Goal: Task Accomplishment & Management: Use online tool/utility

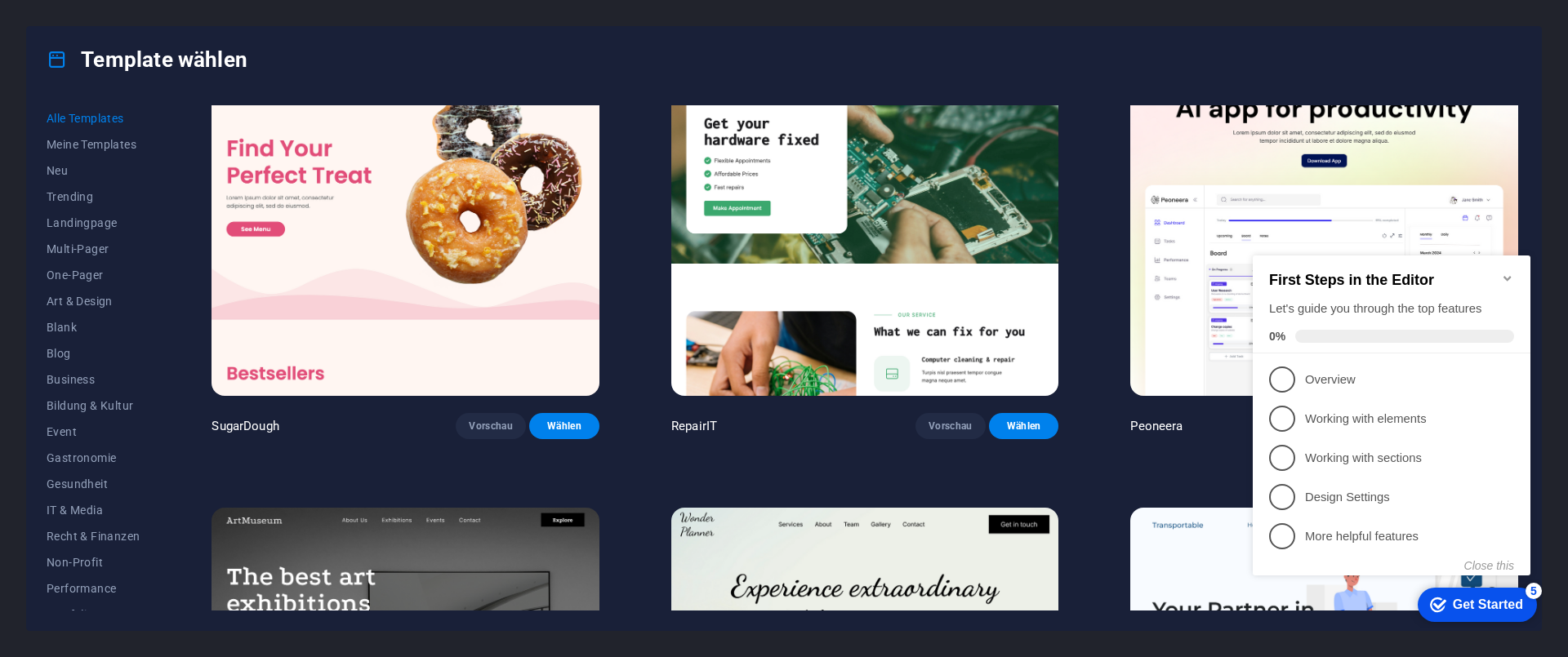
scroll to position [98, 0]
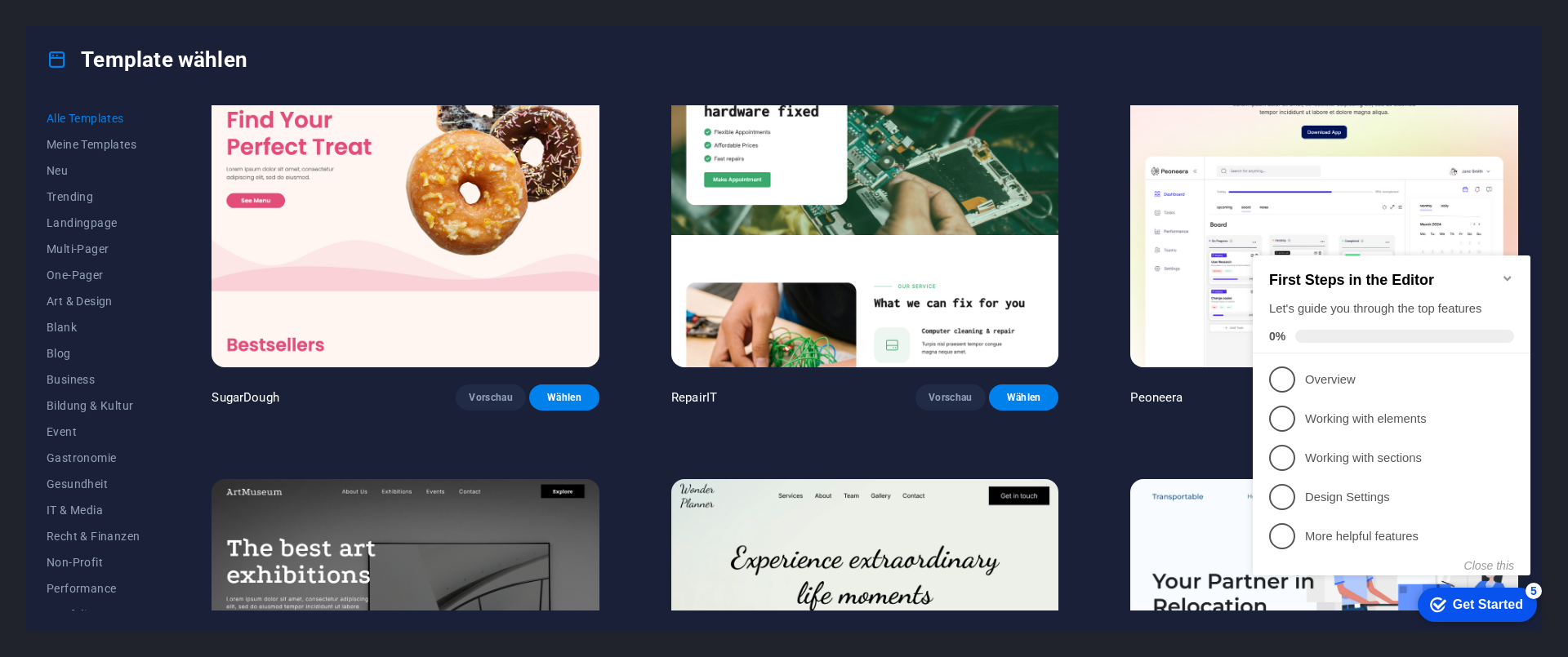
click at [457, 515] on img at bounding box center [405, 658] width 388 height 357
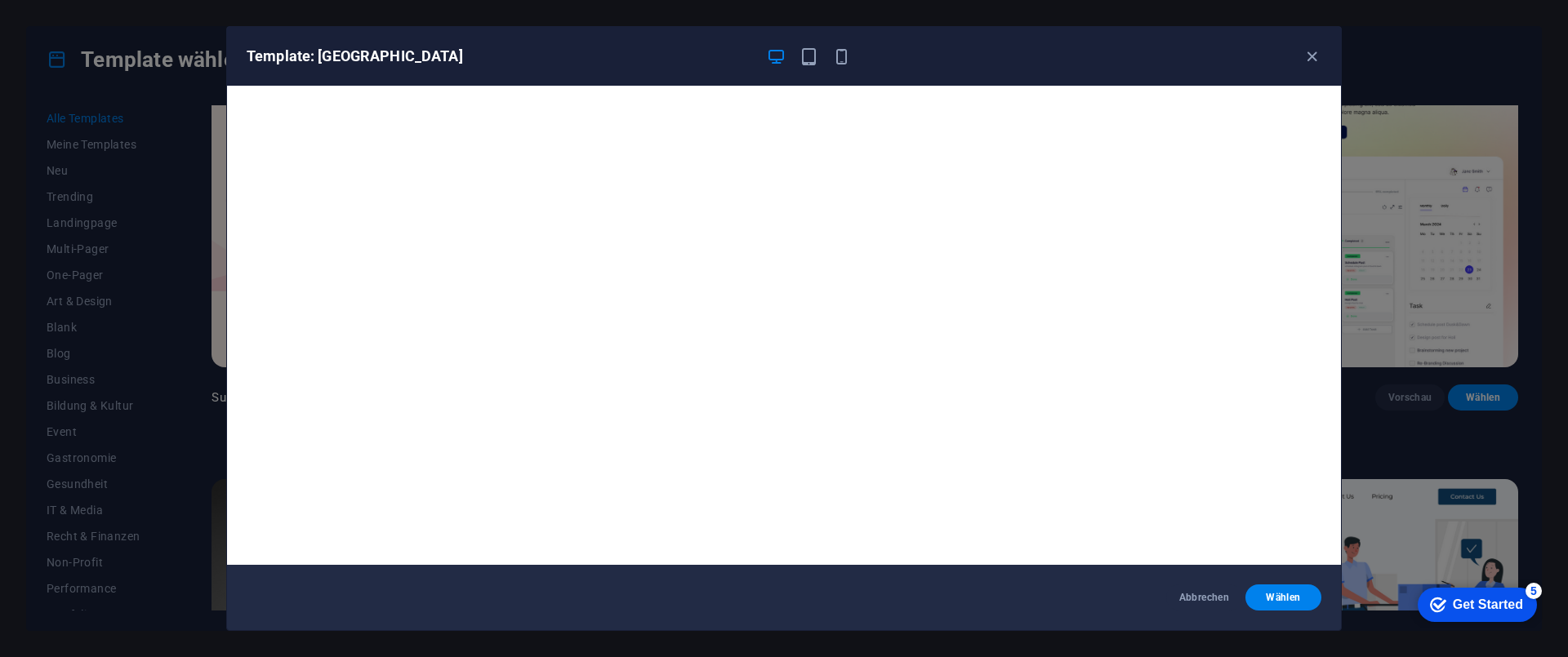
scroll to position [4, 0]
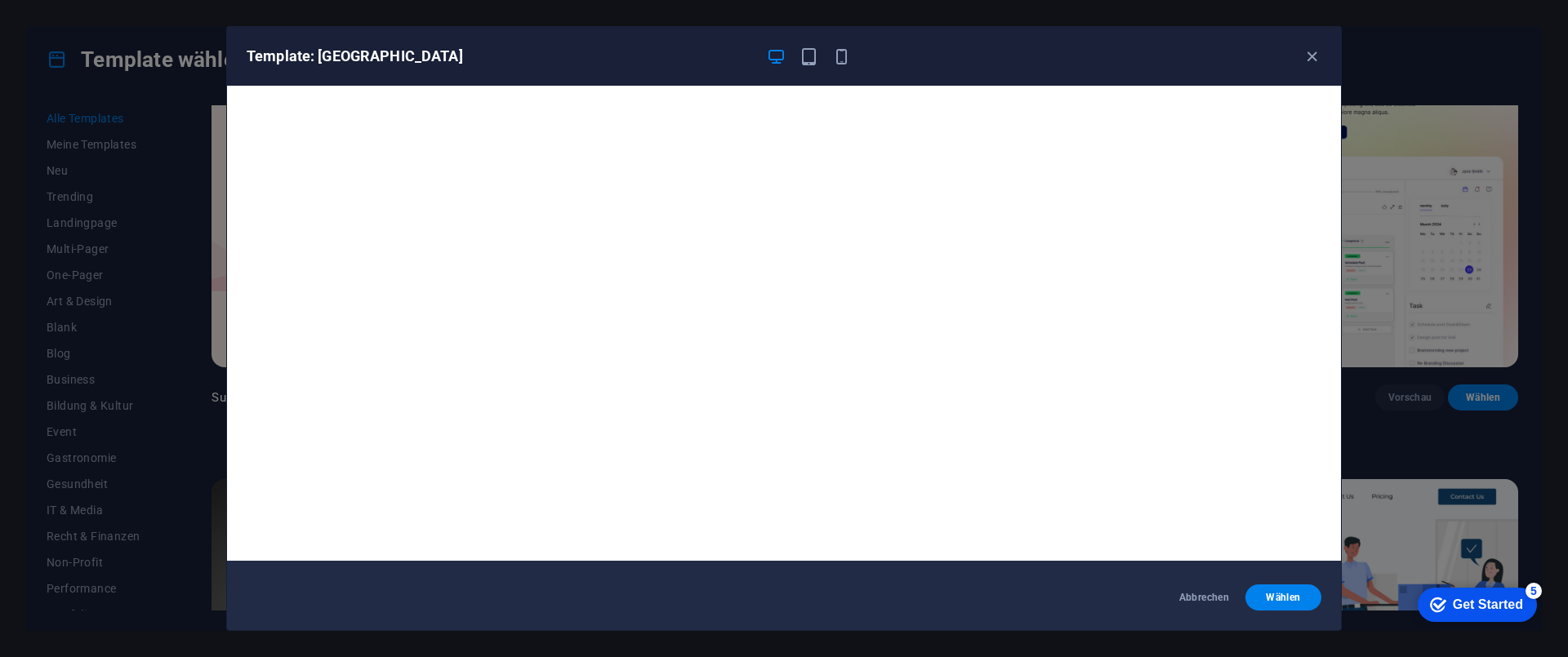
click at [1320, 43] on div "Template: [GEOGRAPHIC_DATA]" at bounding box center [783, 56] width 1113 height 59
click at [1312, 53] on icon "button" at bounding box center [1312, 57] width 19 height 19
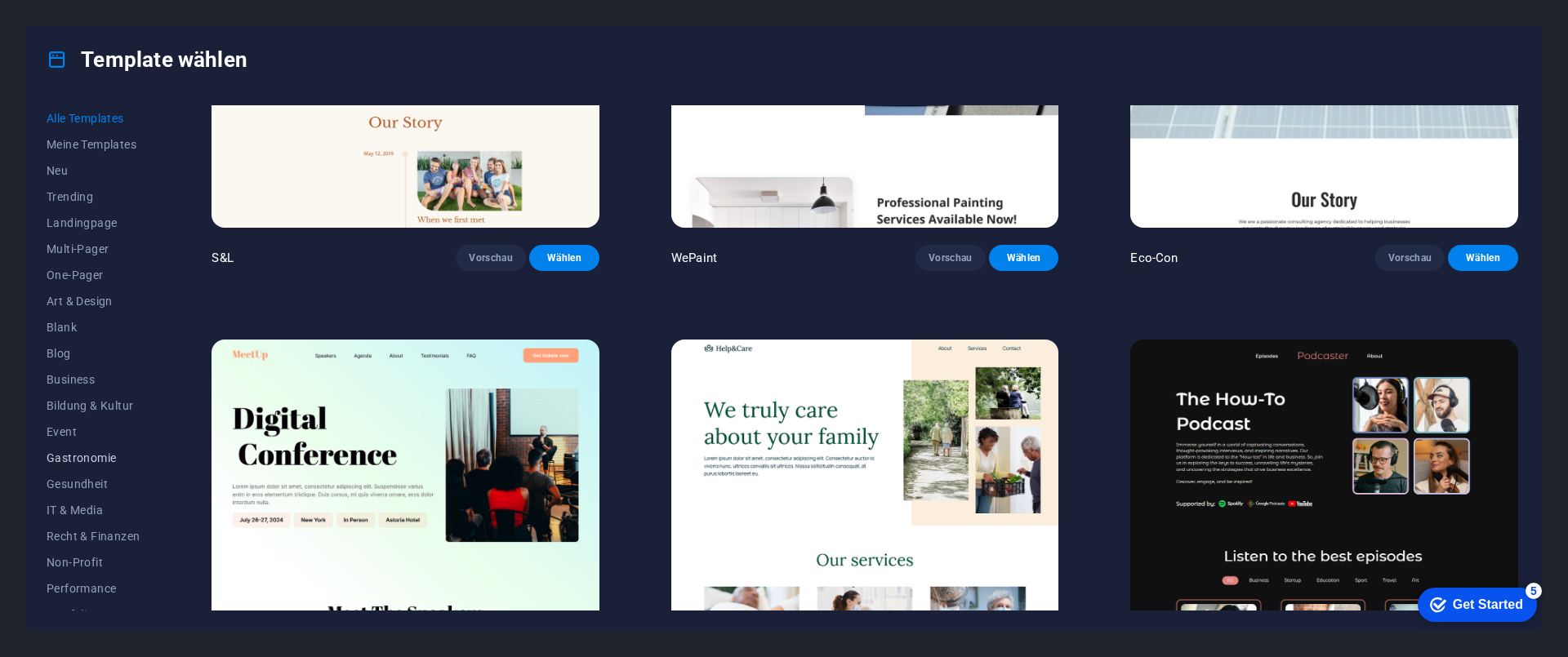
scroll to position [147, 0]
click at [96, 491] on span "Services" at bounding box center [93, 492] width 93 height 13
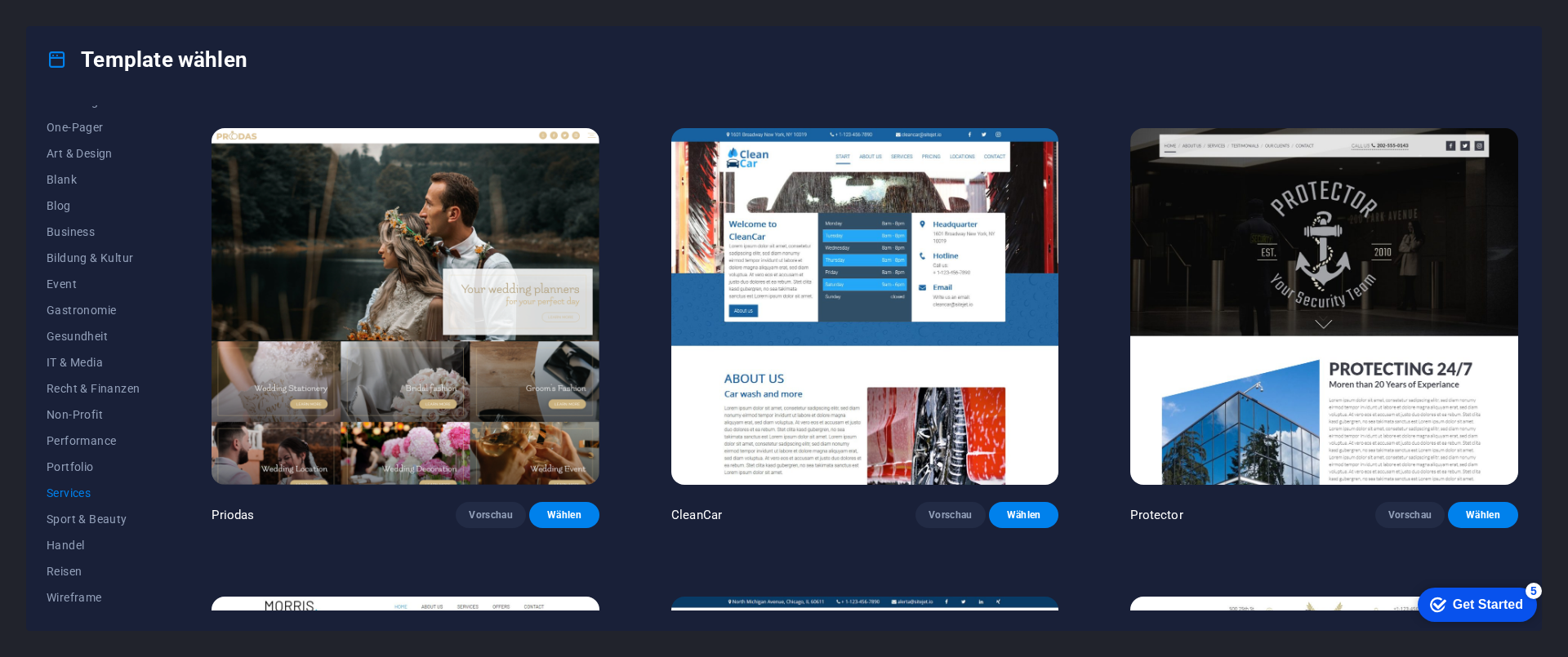
scroll to position [1469, 0]
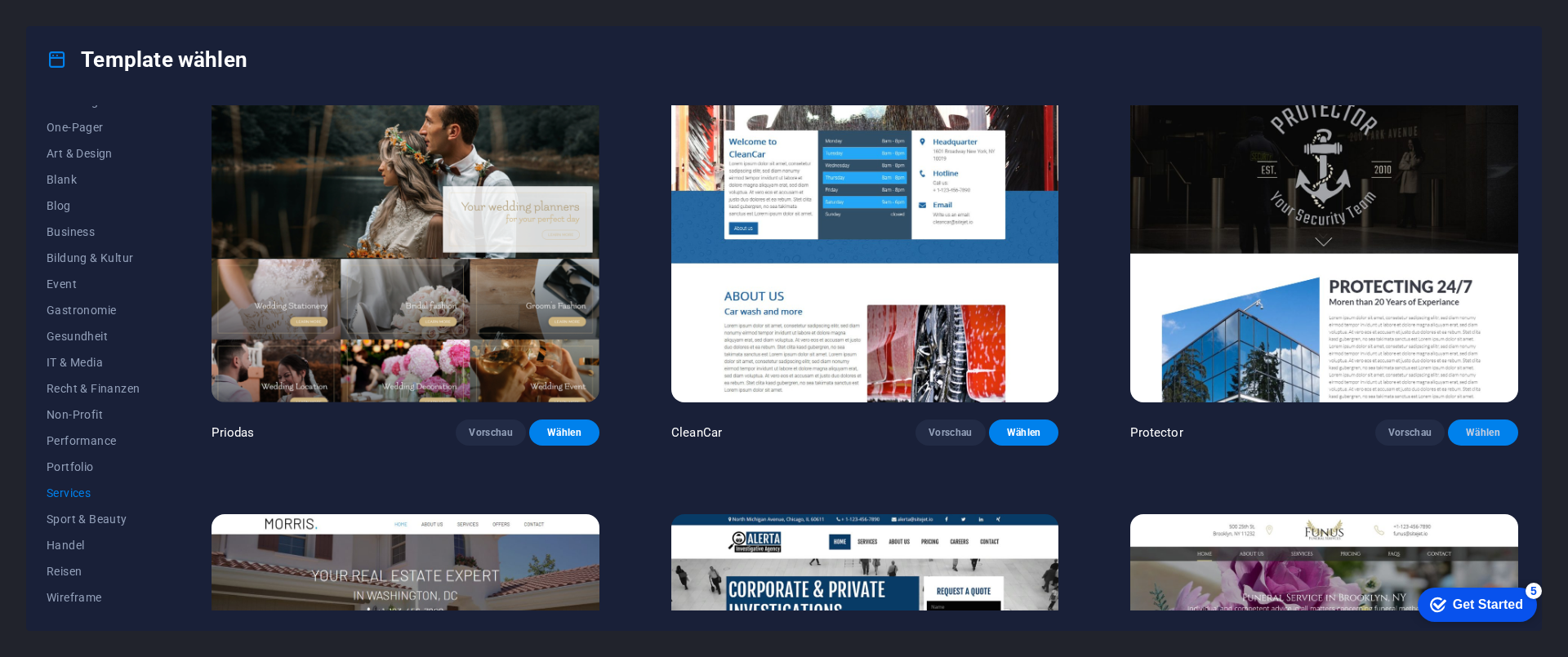
click at [1465, 426] on span "Wählen" at bounding box center [1483, 432] width 44 height 13
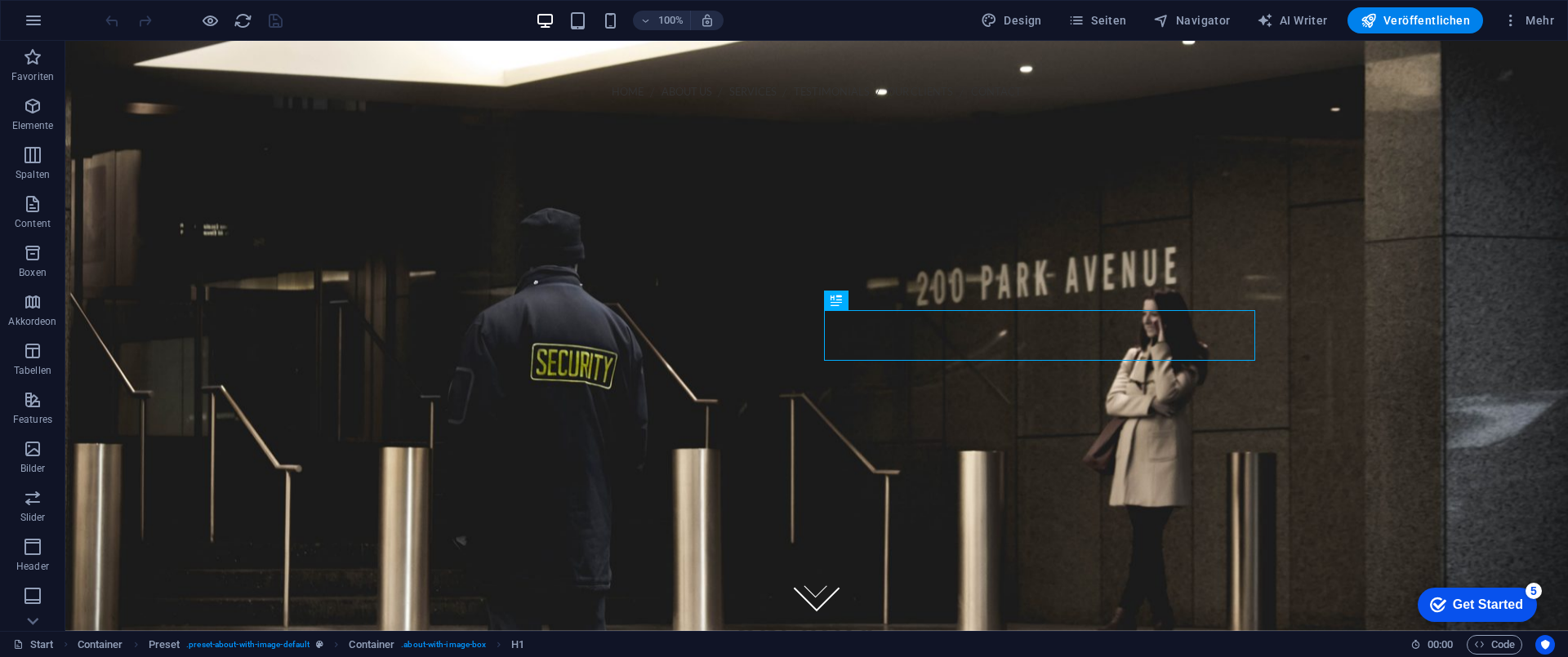
scroll to position [386, 0]
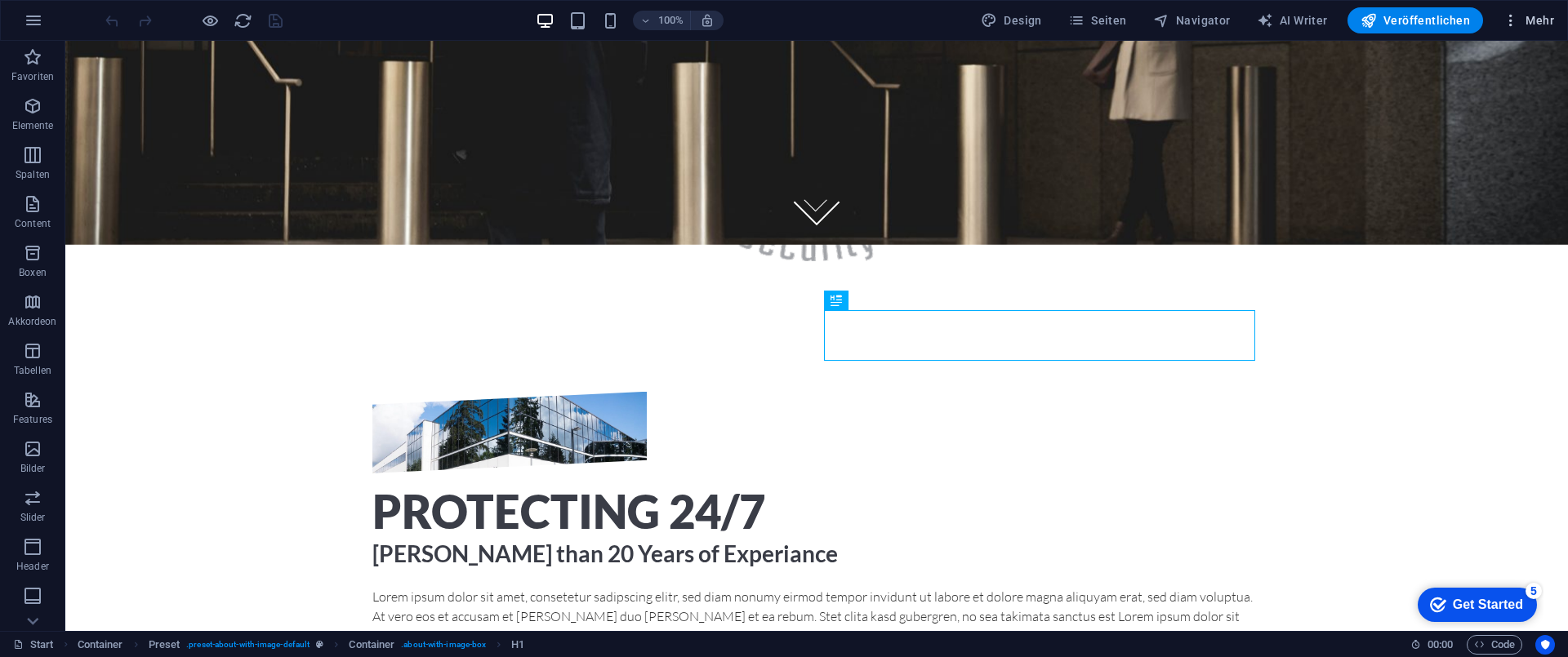
click at [1513, 22] on icon "button" at bounding box center [1510, 20] width 16 height 16
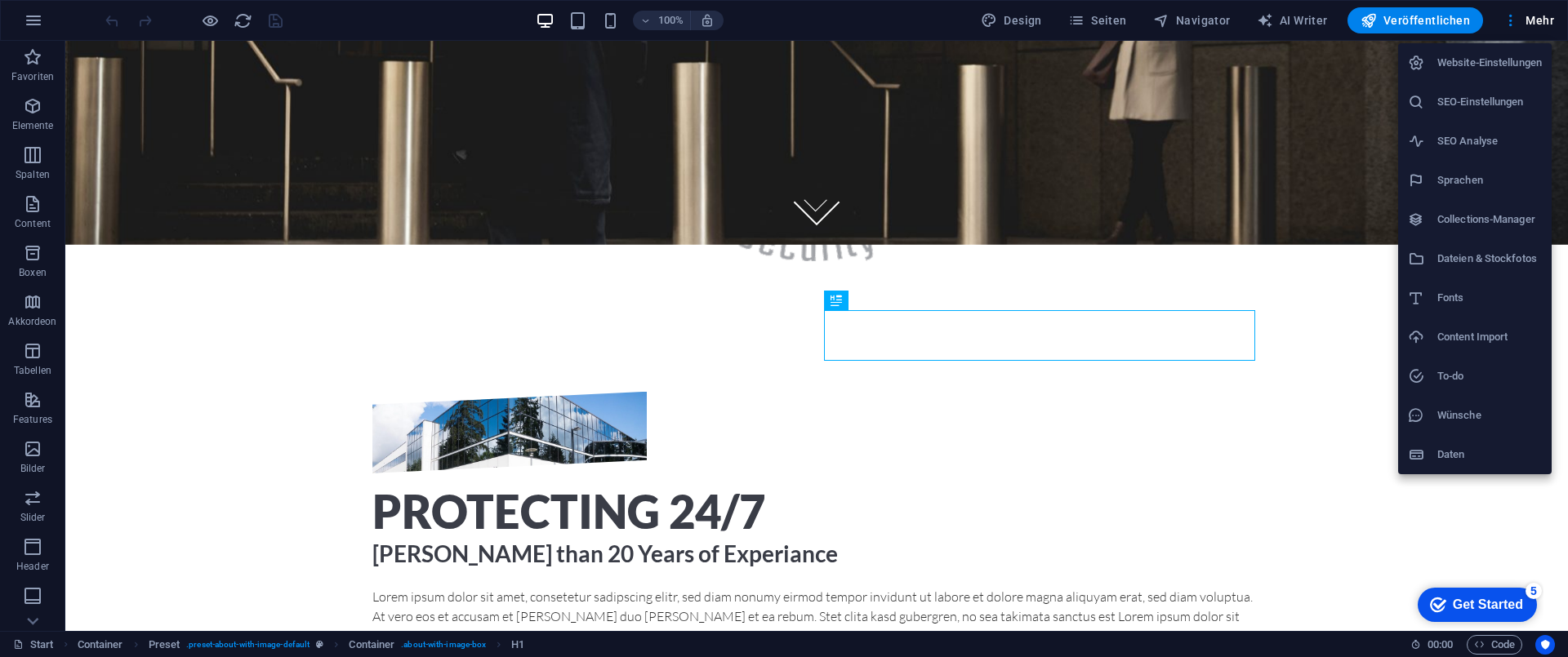
click at [35, 16] on div at bounding box center [784, 328] width 1568 height 657
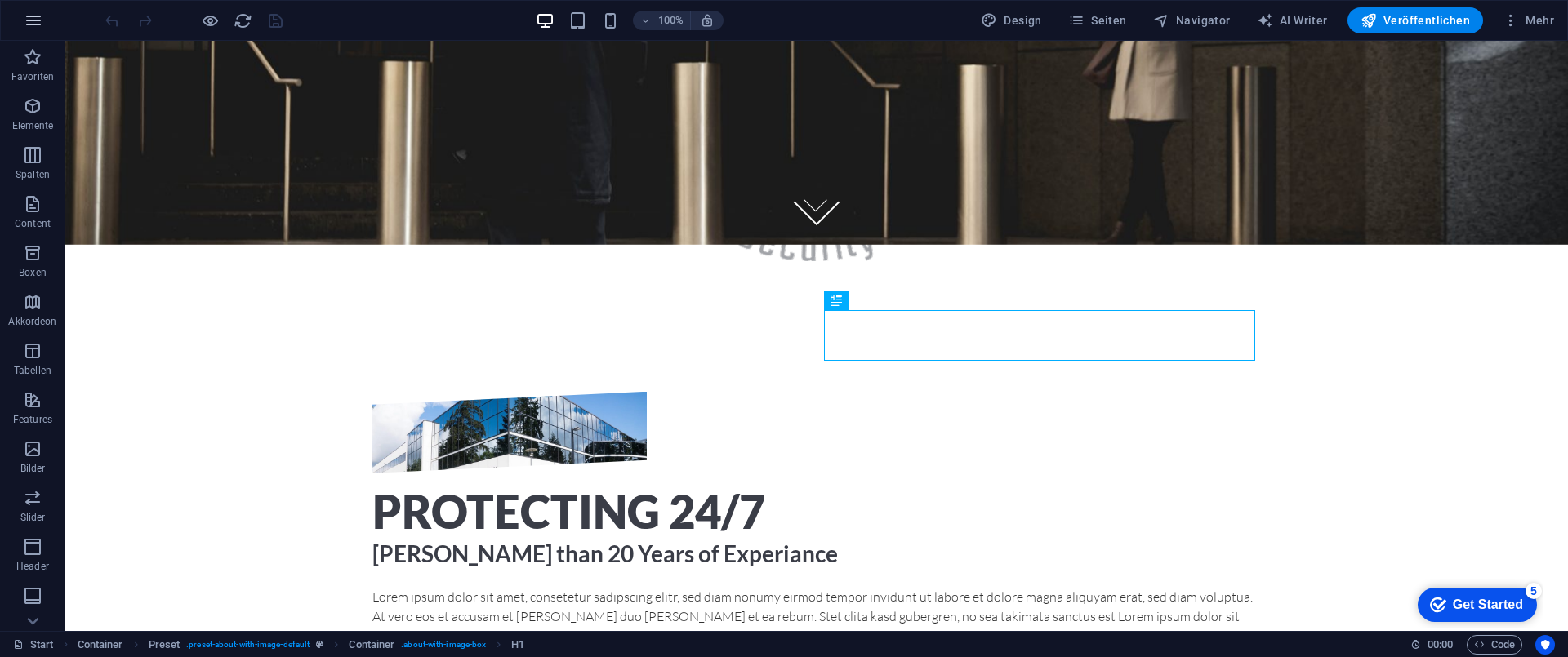
click at [33, 18] on icon "button" at bounding box center [33, 20] width 20 height 20
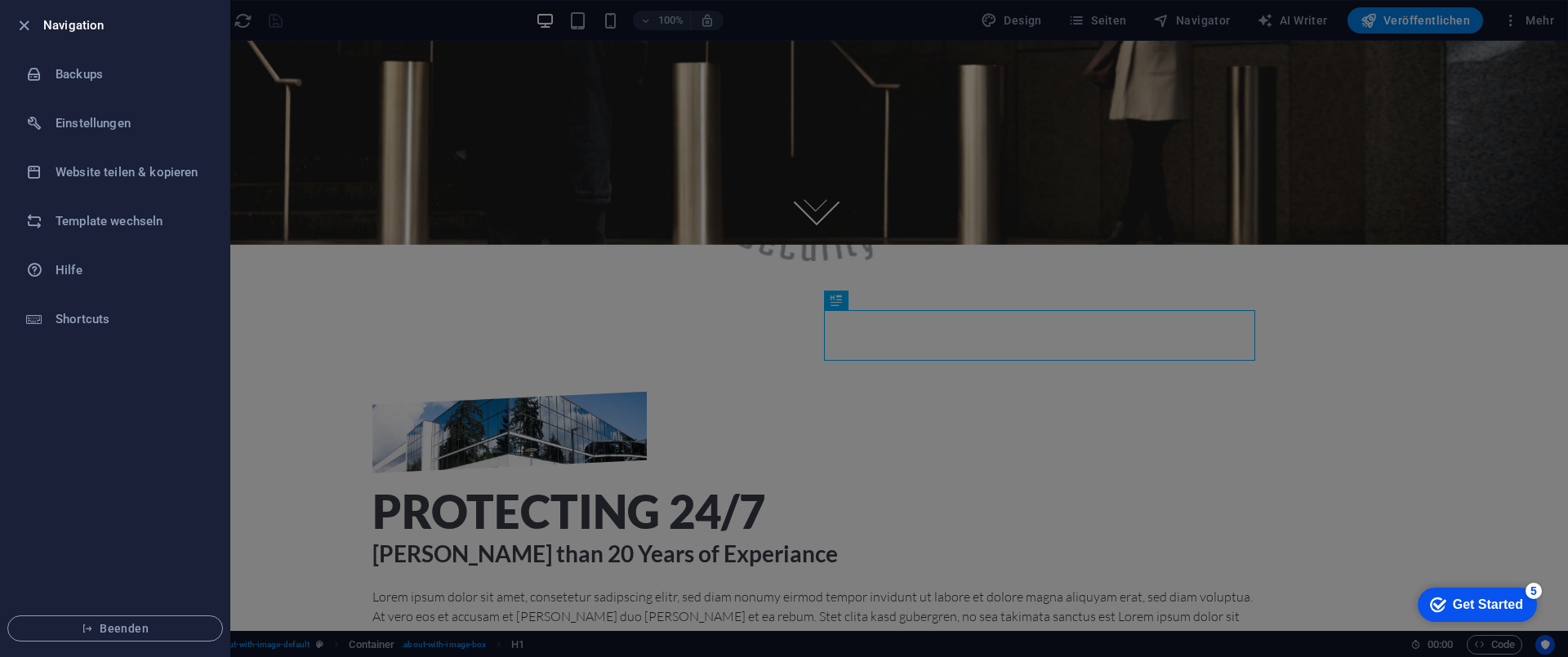
click at [126, 613] on li "Beenden" at bounding box center [115, 629] width 229 height 55
click at [122, 620] on button "Beenden" at bounding box center [116, 629] width 216 height 26
